Goal: Check status

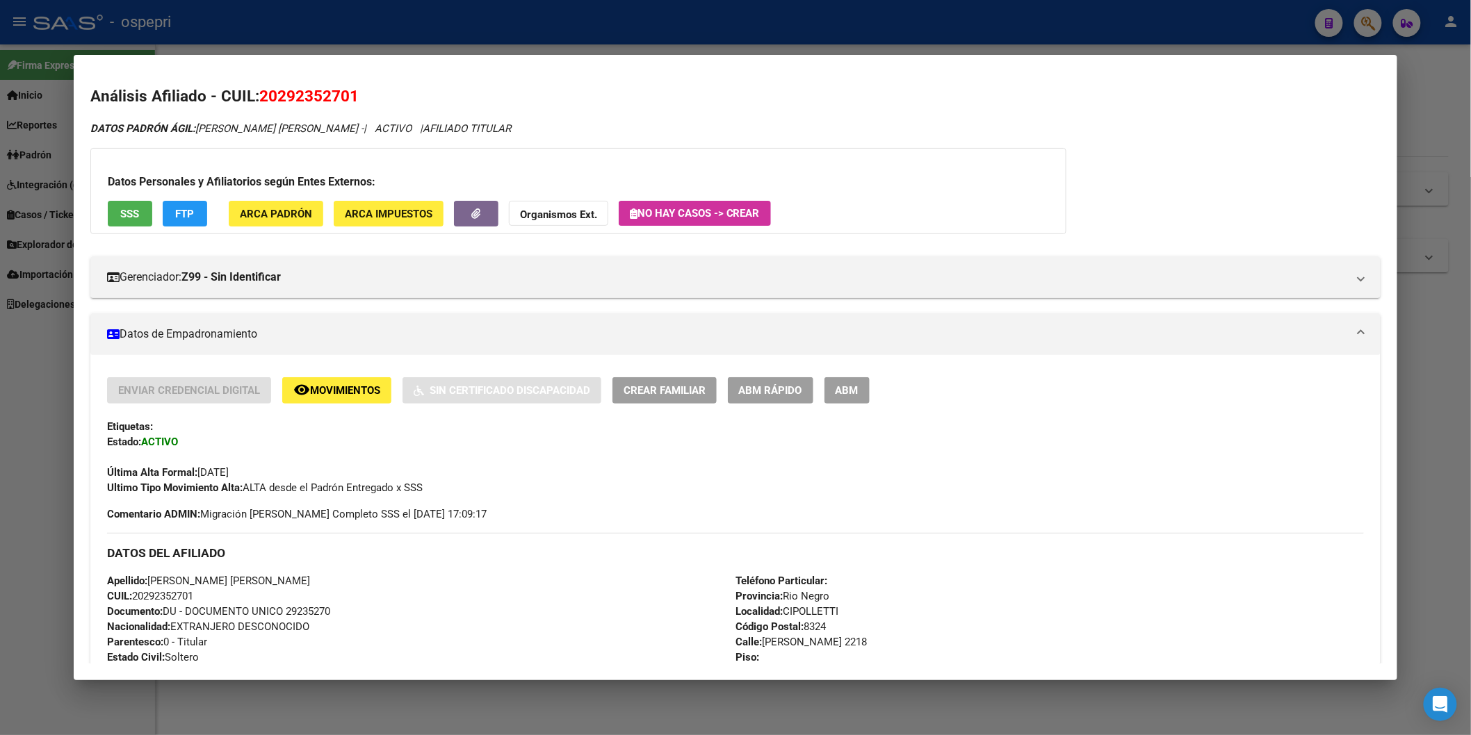
scroll to position [1081, 0]
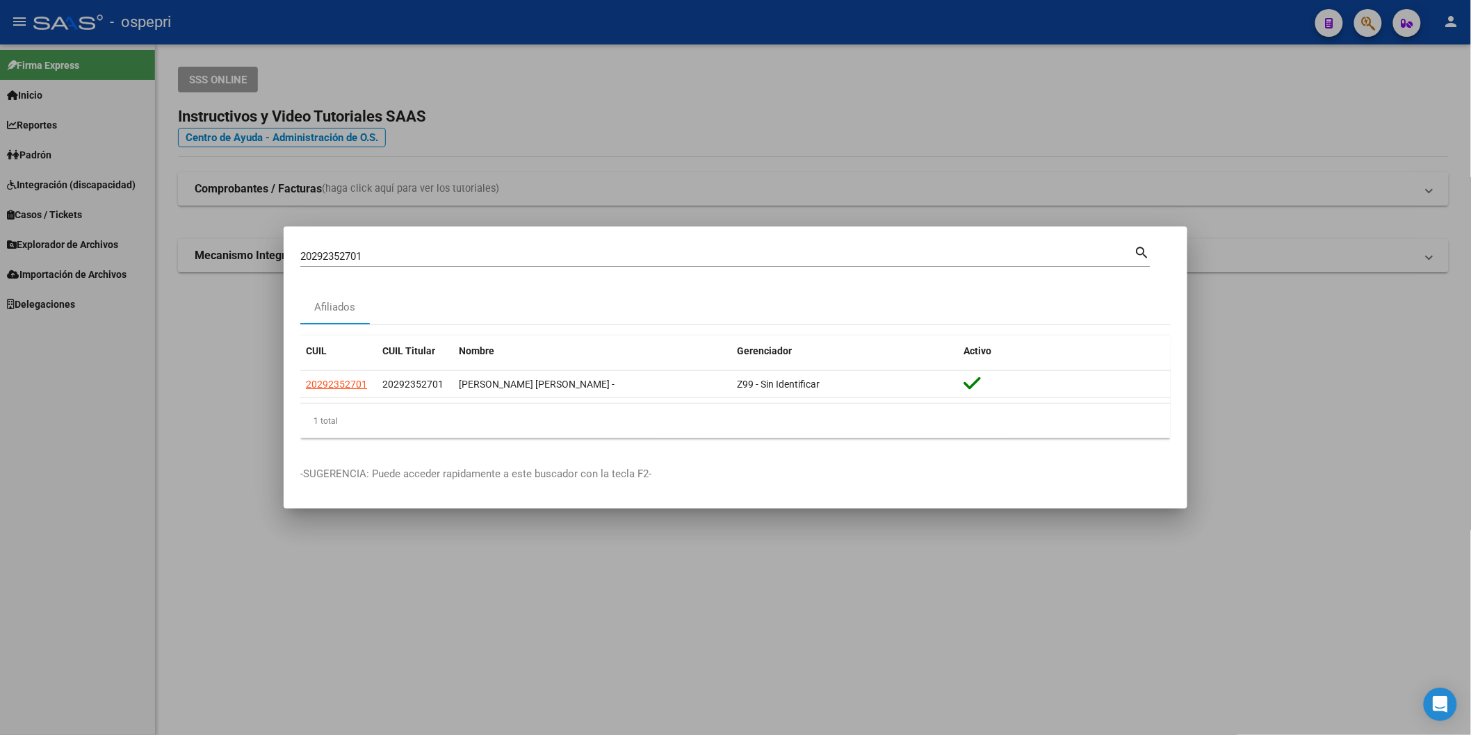
click at [566, 240] on mat-dialog-container "20292352701 Buscar (apellido, dni, cuil, nro traspaso, cuit, obra social) searc…" at bounding box center [735, 368] width 903 height 283
click at [565, 247] on div "20292352701 Buscar (apellido, dni, [PERSON_NAME], [PERSON_NAME], cuit, obra soc…" at bounding box center [717, 256] width 834 height 21
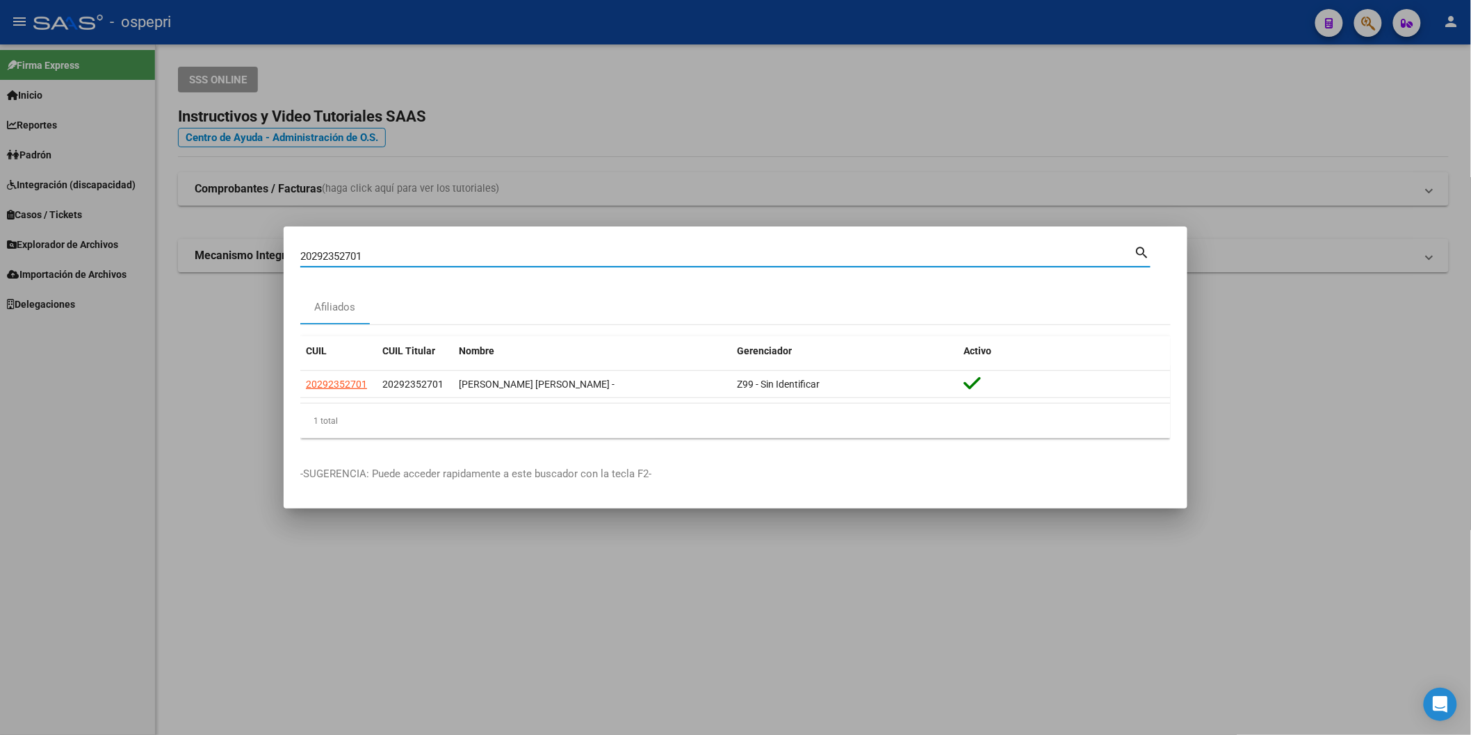
click at [557, 258] on input "20292352701" at bounding box center [717, 256] width 834 height 13
paste input "41122180"
type input "41122180"
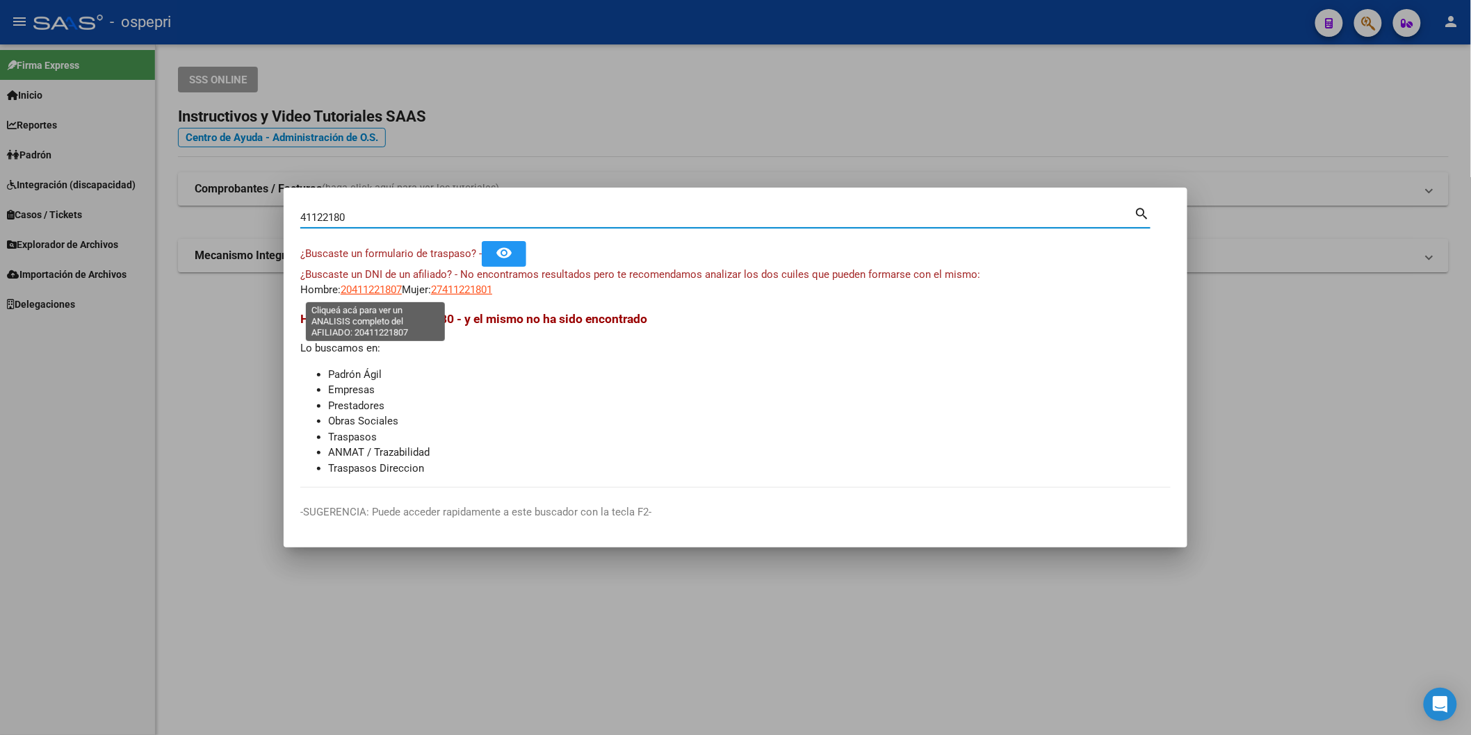
click at [400, 285] on span "20411221807" at bounding box center [371, 290] width 61 height 13
type textarea "20411221807"
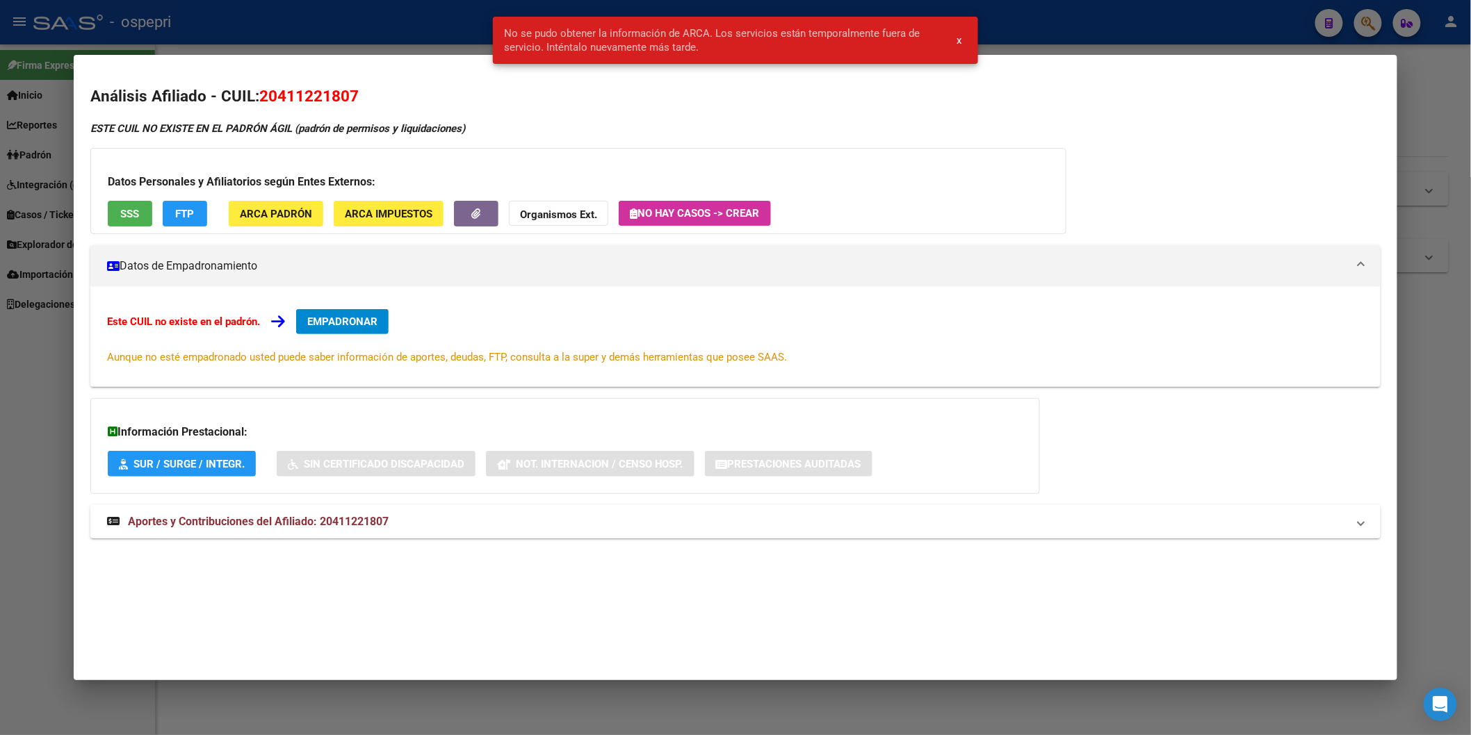
click at [391, 517] on mat-panel-title "Aportes y Contribuciones del Afiliado: 20411221807" at bounding box center [727, 522] width 1240 height 17
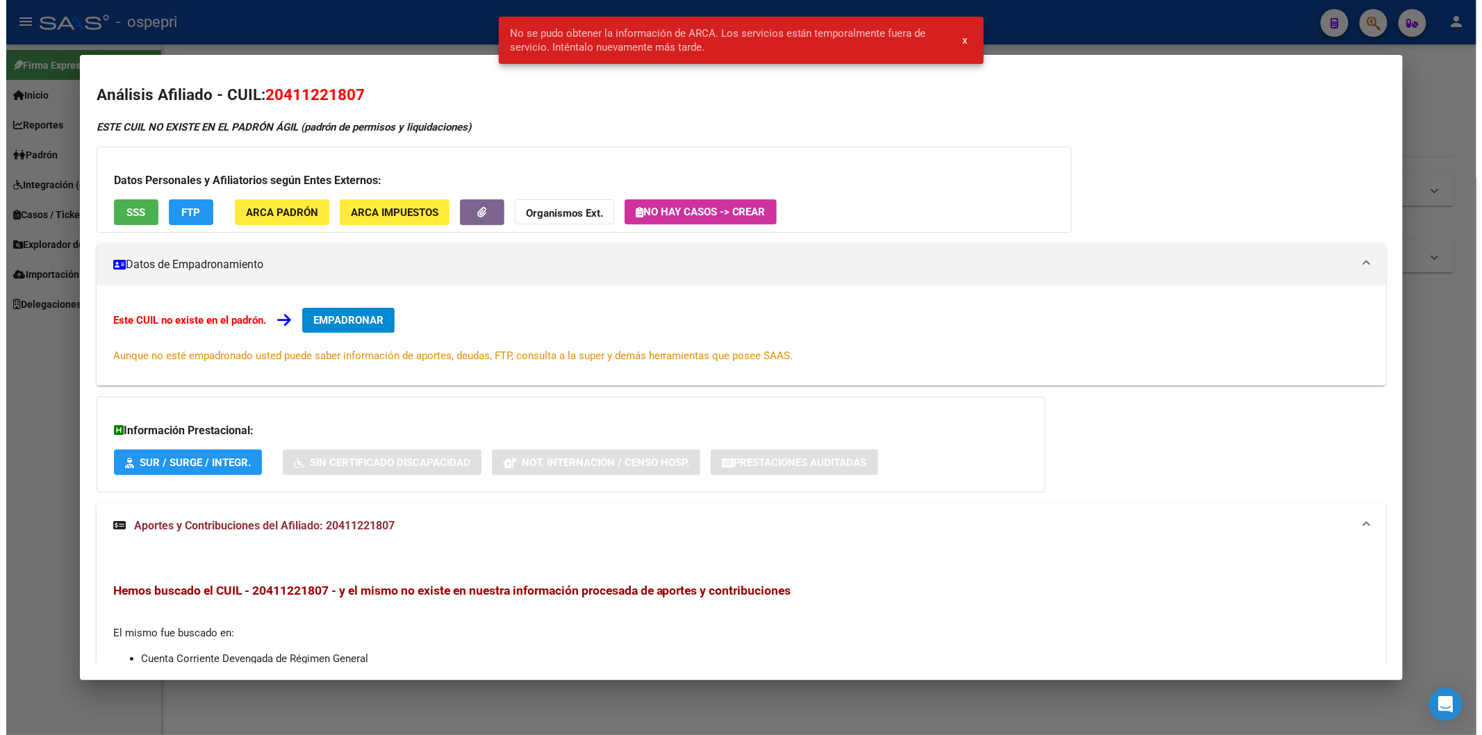
scroll to position [0, 0]
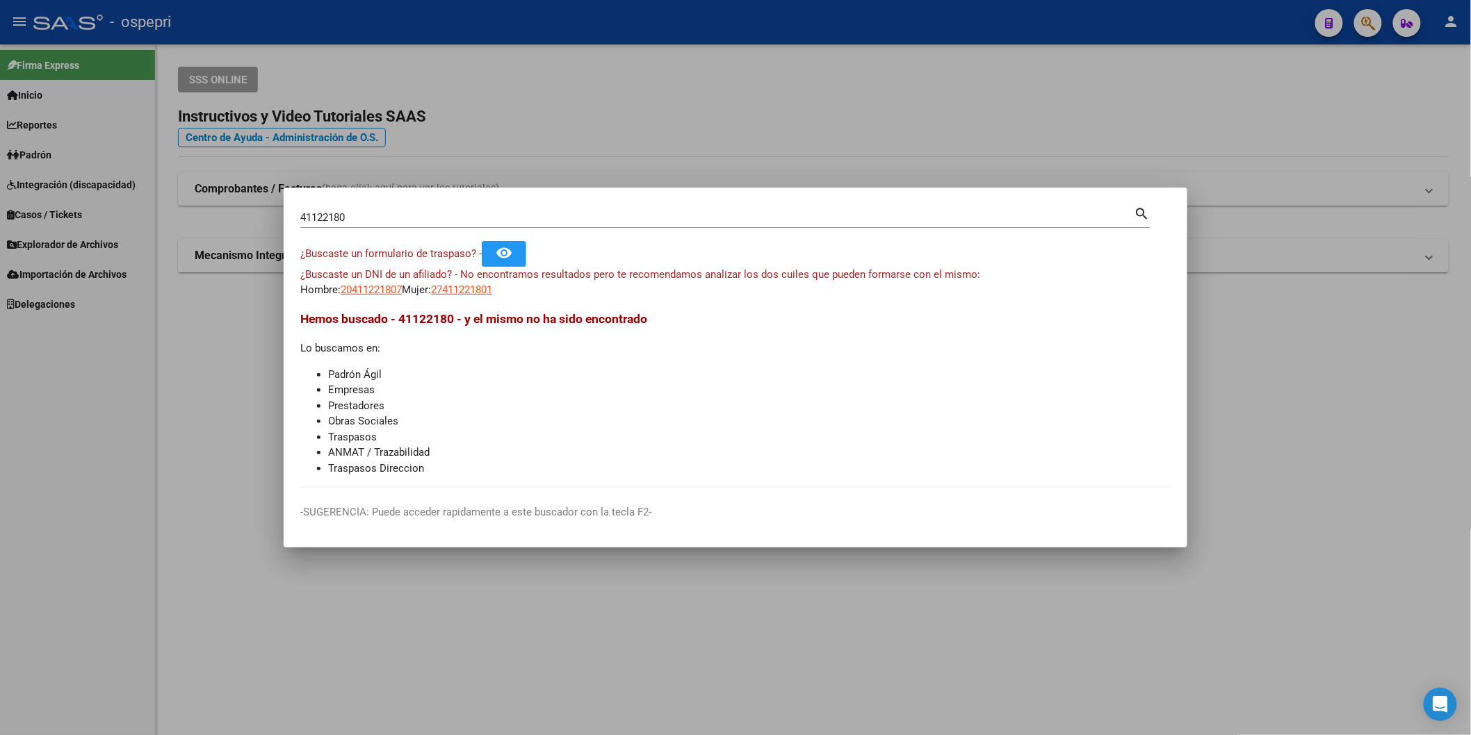
click at [858, 153] on div at bounding box center [735, 367] width 1471 height 735
